Goal: Task Accomplishment & Management: Use online tool/utility

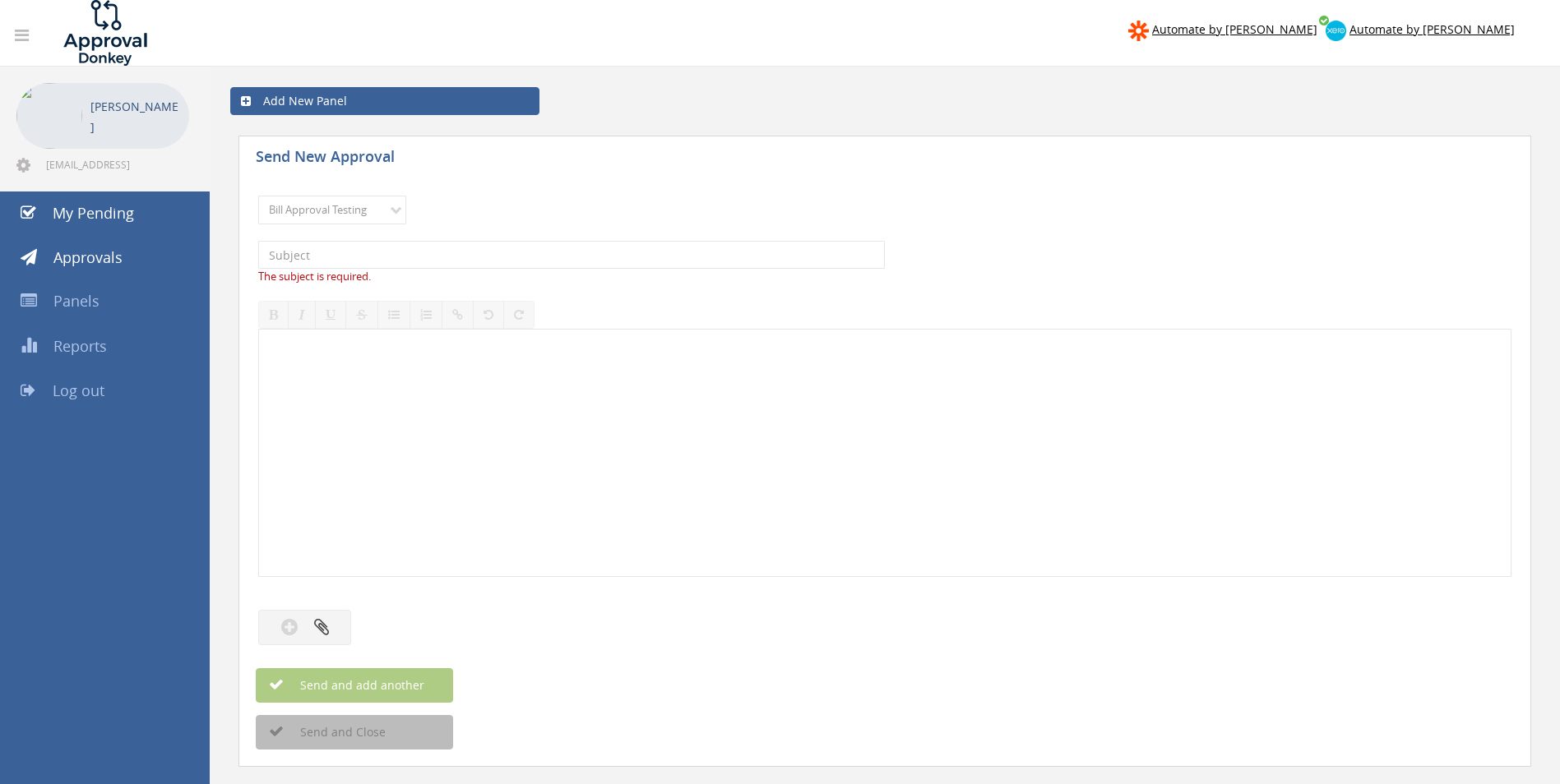
select select "14080"
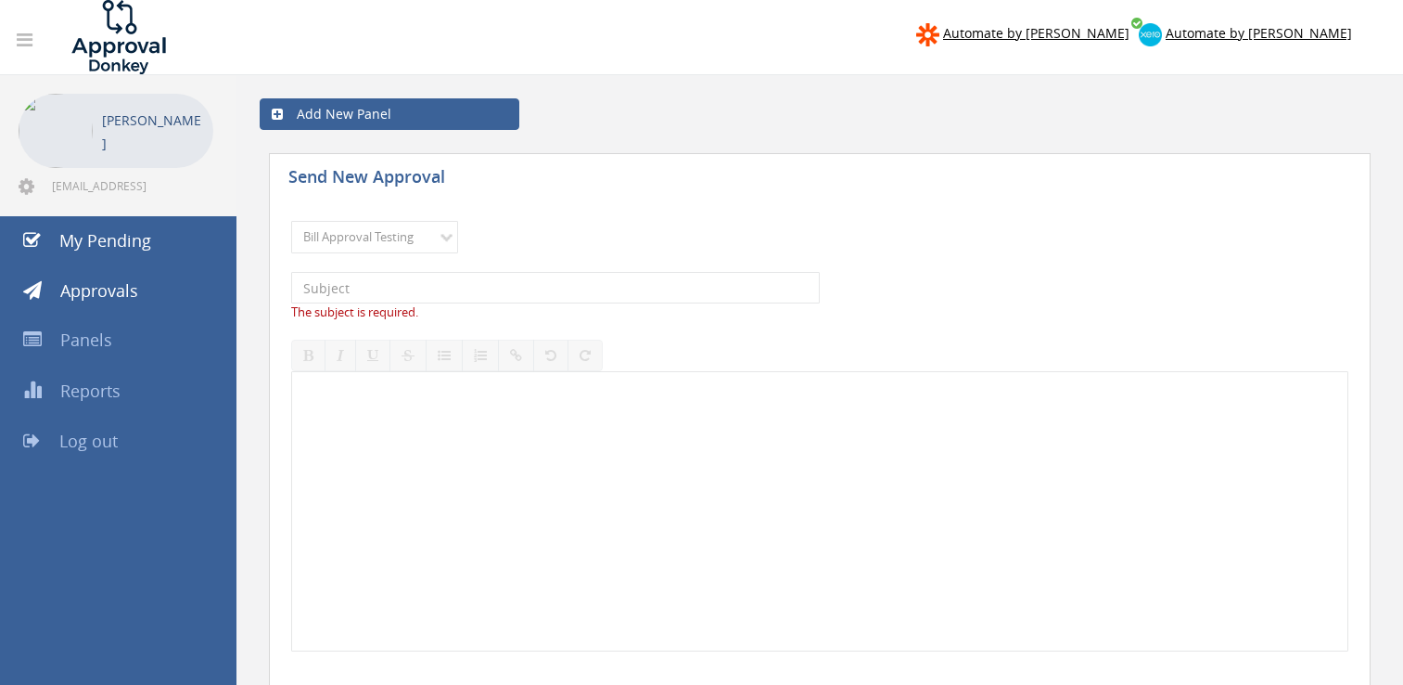
select select "14080"
